Goal: Register for event/course

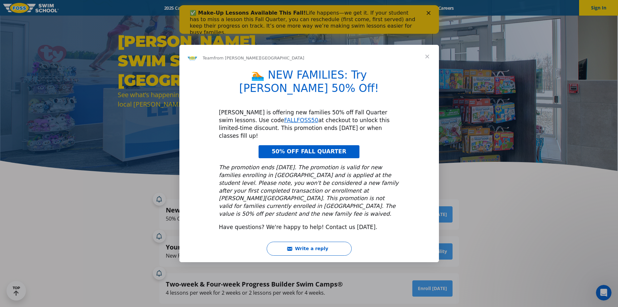
click at [426, 68] on span "Close" at bounding box center [427, 56] width 23 height 23
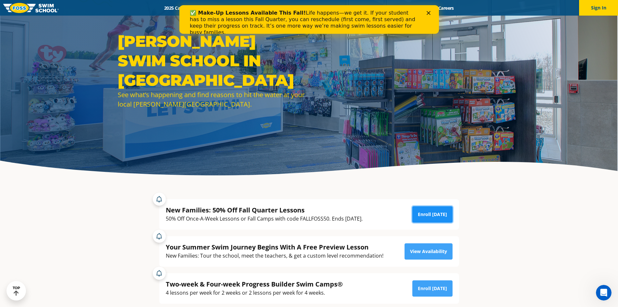
click at [431, 214] on link "Enroll [DATE]" at bounding box center [433, 214] width 40 height 16
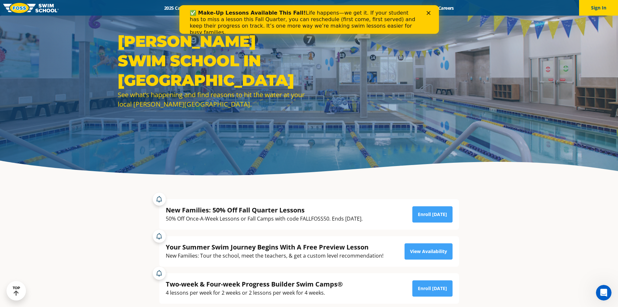
click at [427, 14] on icon "Close" at bounding box center [429, 13] width 4 height 4
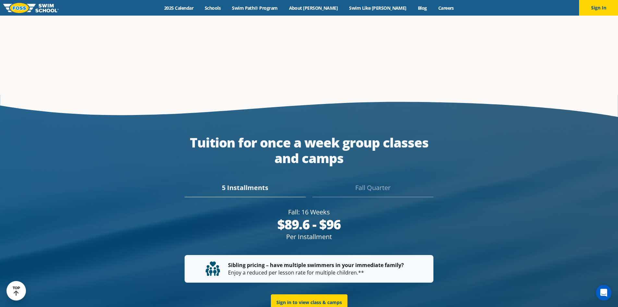
scroll to position [1169, 0]
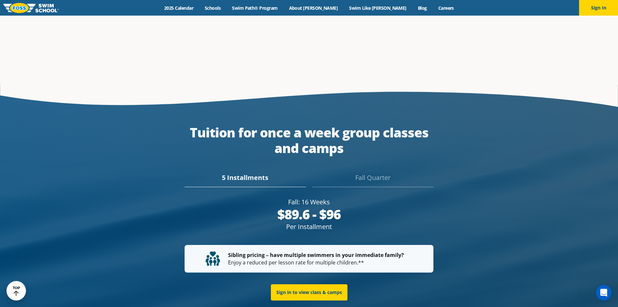
click at [356, 173] on div "Fall Quarter" at bounding box center [373, 180] width 121 height 14
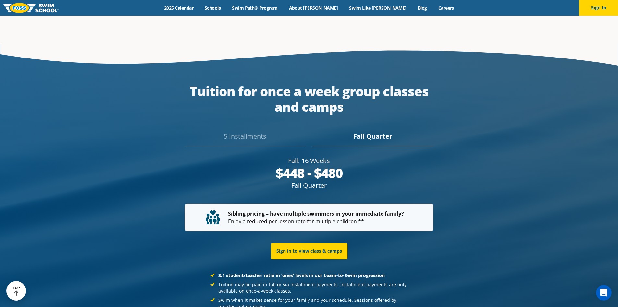
scroll to position [1210, 0]
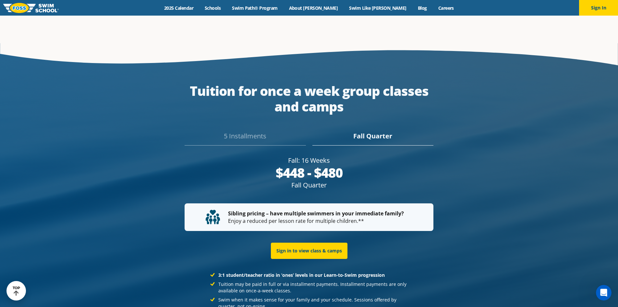
click at [241, 135] on div "5 Installments" at bounding box center [245, 138] width 121 height 14
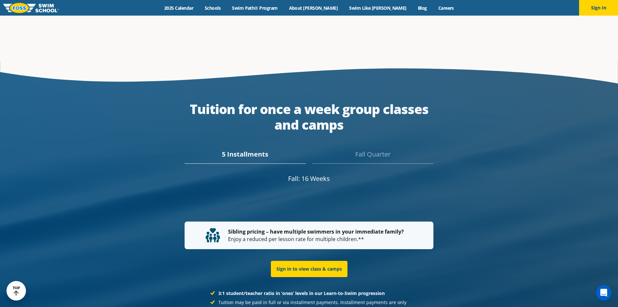
scroll to position [1219, 0]
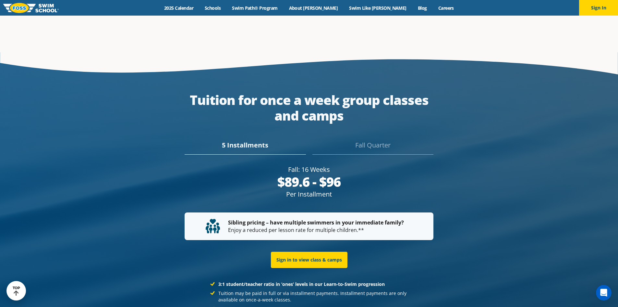
click at [382, 140] on div "Fall Quarter" at bounding box center [373, 147] width 121 height 14
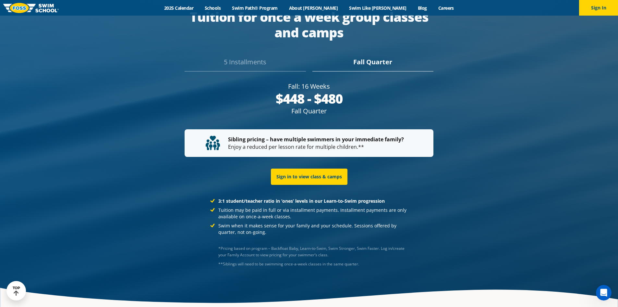
scroll to position [1275, 0]
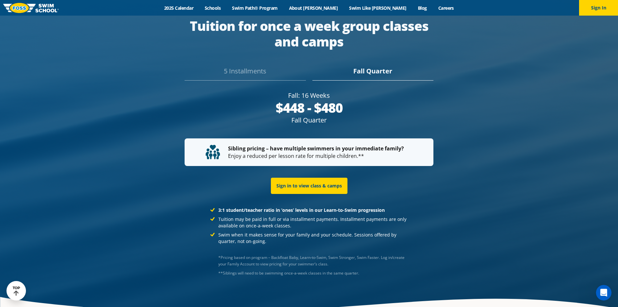
click at [235, 66] on div "5 Installments" at bounding box center [245, 73] width 121 height 14
click at [376, 58] on div "5 Installments [GEOGRAPHIC_DATA]" at bounding box center [309, 69] width 306 height 23
click at [376, 66] on div "Fall Quarter" at bounding box center [373, 73] width 121 height 14
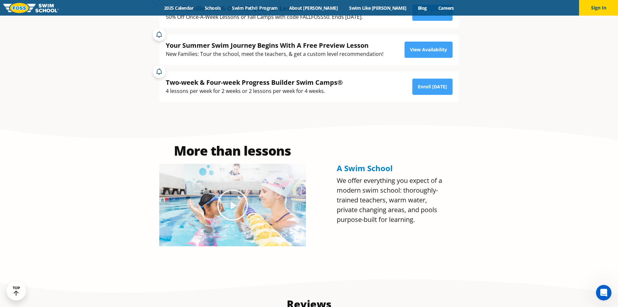
scroll to position [292, 0]
